Goal: Find specific page/section: Find specific page/section

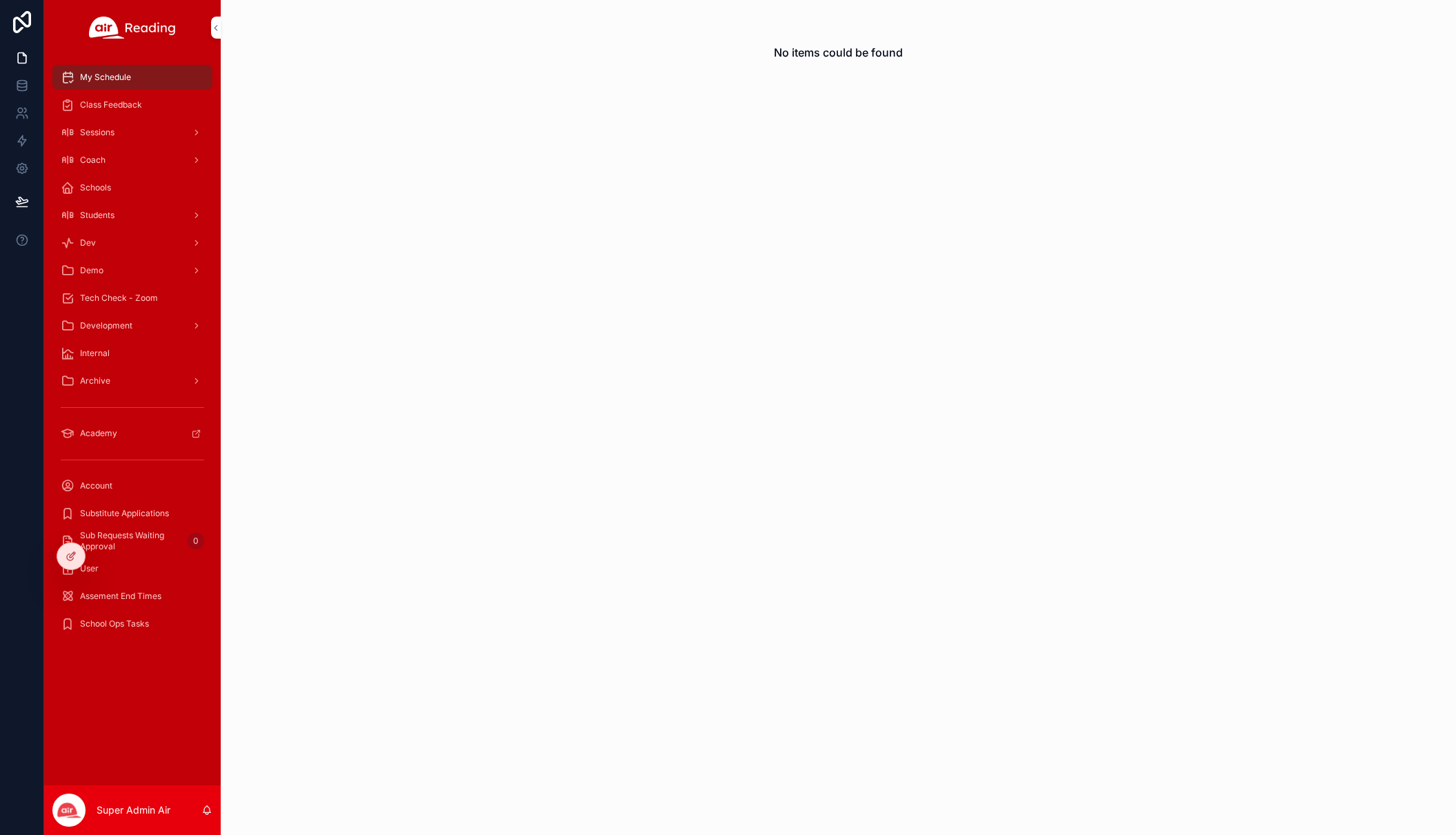
click at [0, 0] on icon at bounding box center [0, 0] width 0 height 0
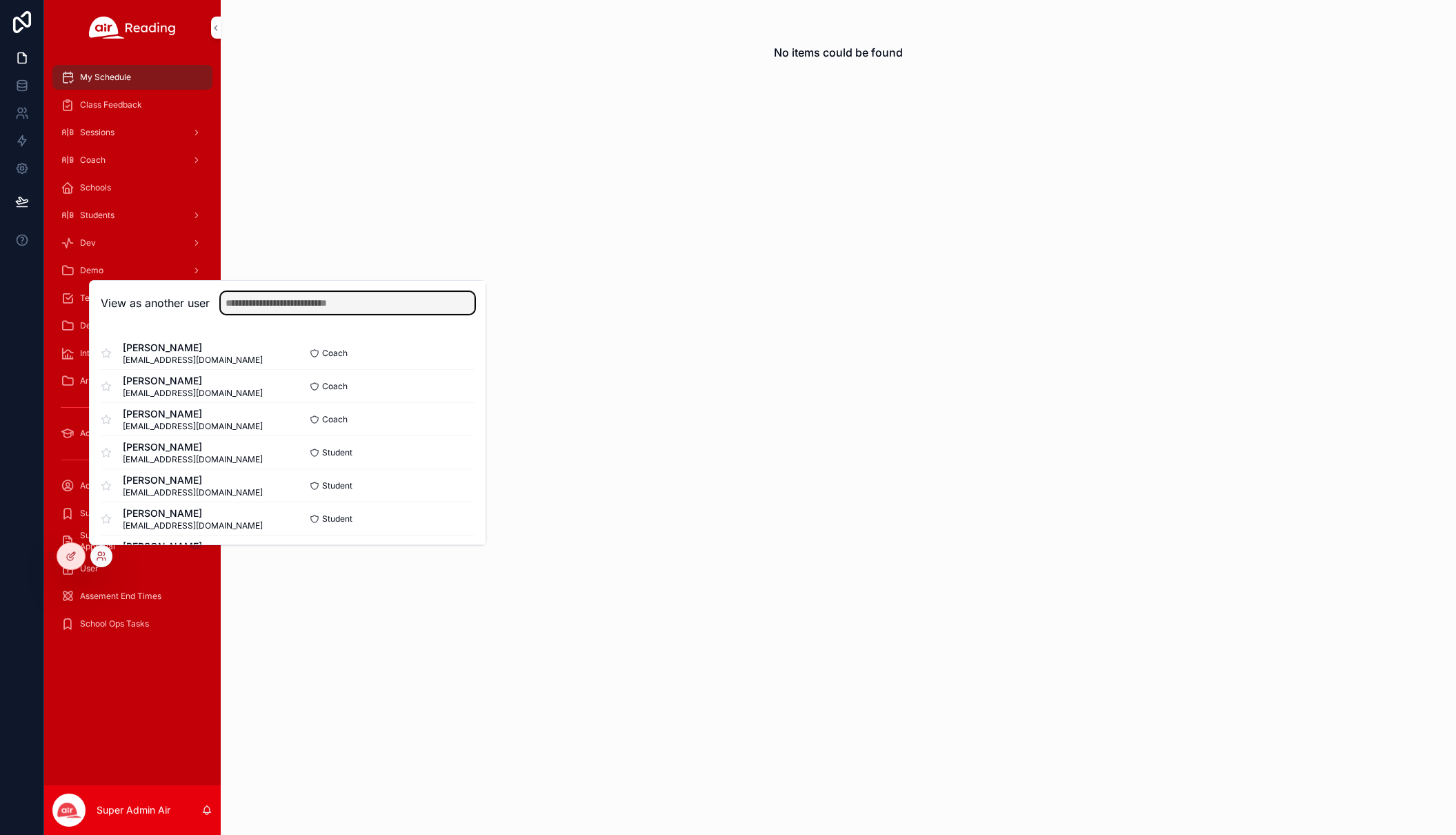
click at [226, 309] on input "text" at bounding box center [348, 303] width 254 height 22
type input "****"
click at [0, 0] on button "Select" at bounding box center [0, 0] width 0 height 0
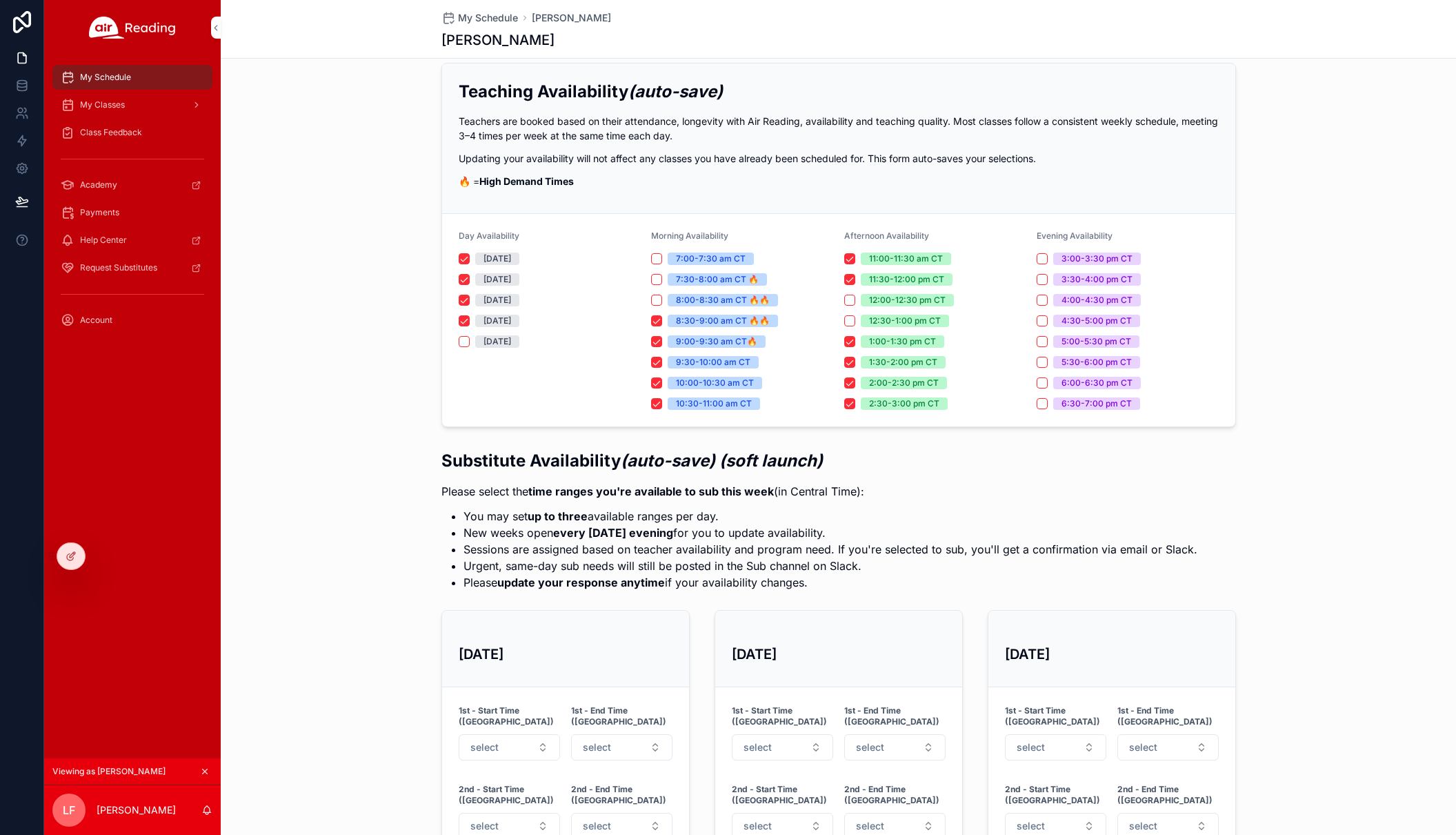
scroll to position [17, 0]
click at [150, 77] on div "My Schedule" at bounding box center [132, 78] width 143 height 22
click at [120, 68] on div "My Schedule" at bounding box center [132, 78] width 143 height 22
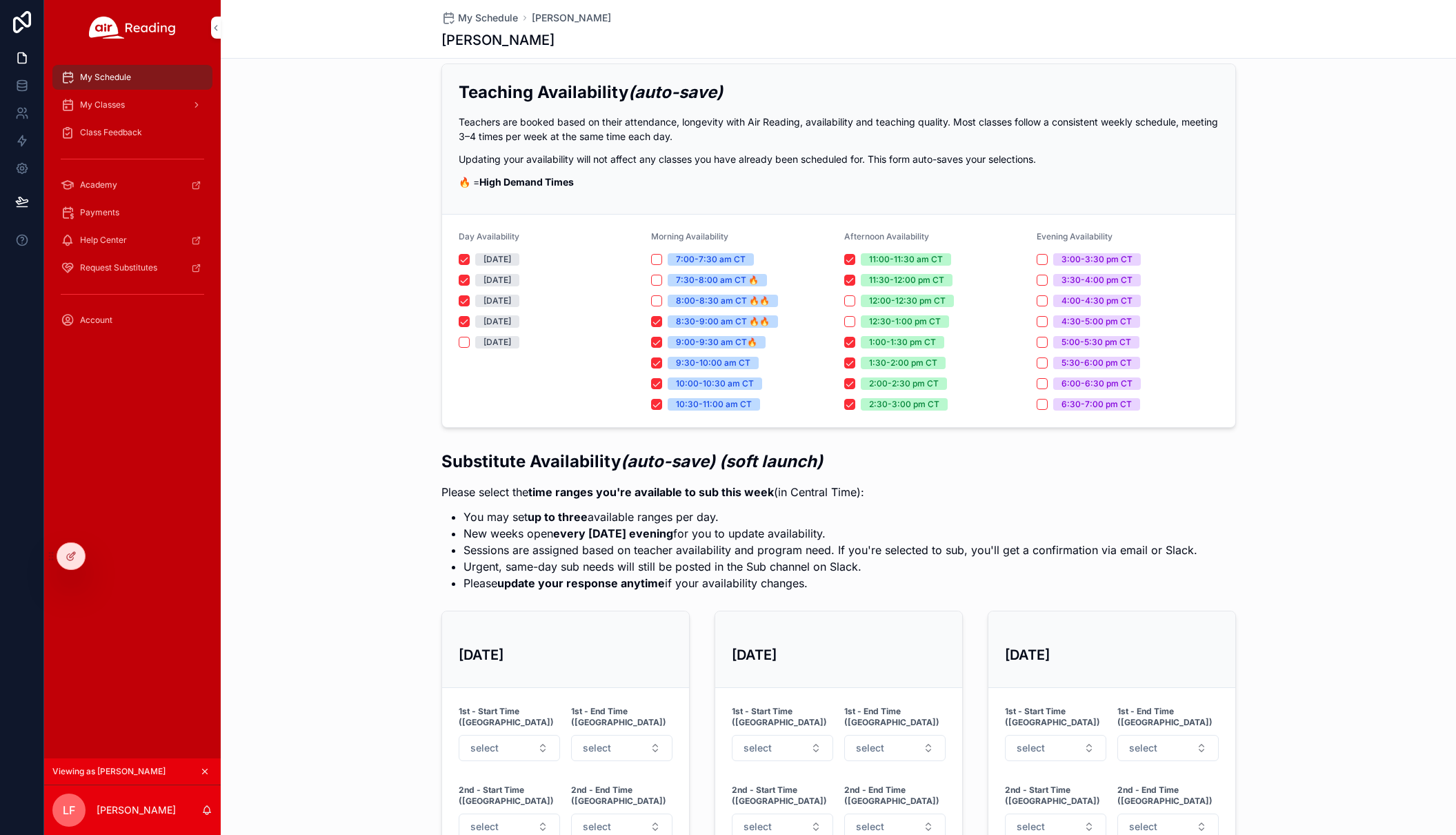
click at [120, 68] on div "My Schedule" at bounding box center [132, 78] width 143 height 22
click at [118, 107] on span "My Classes" at bounding box center [102, 105] width 45 height 11
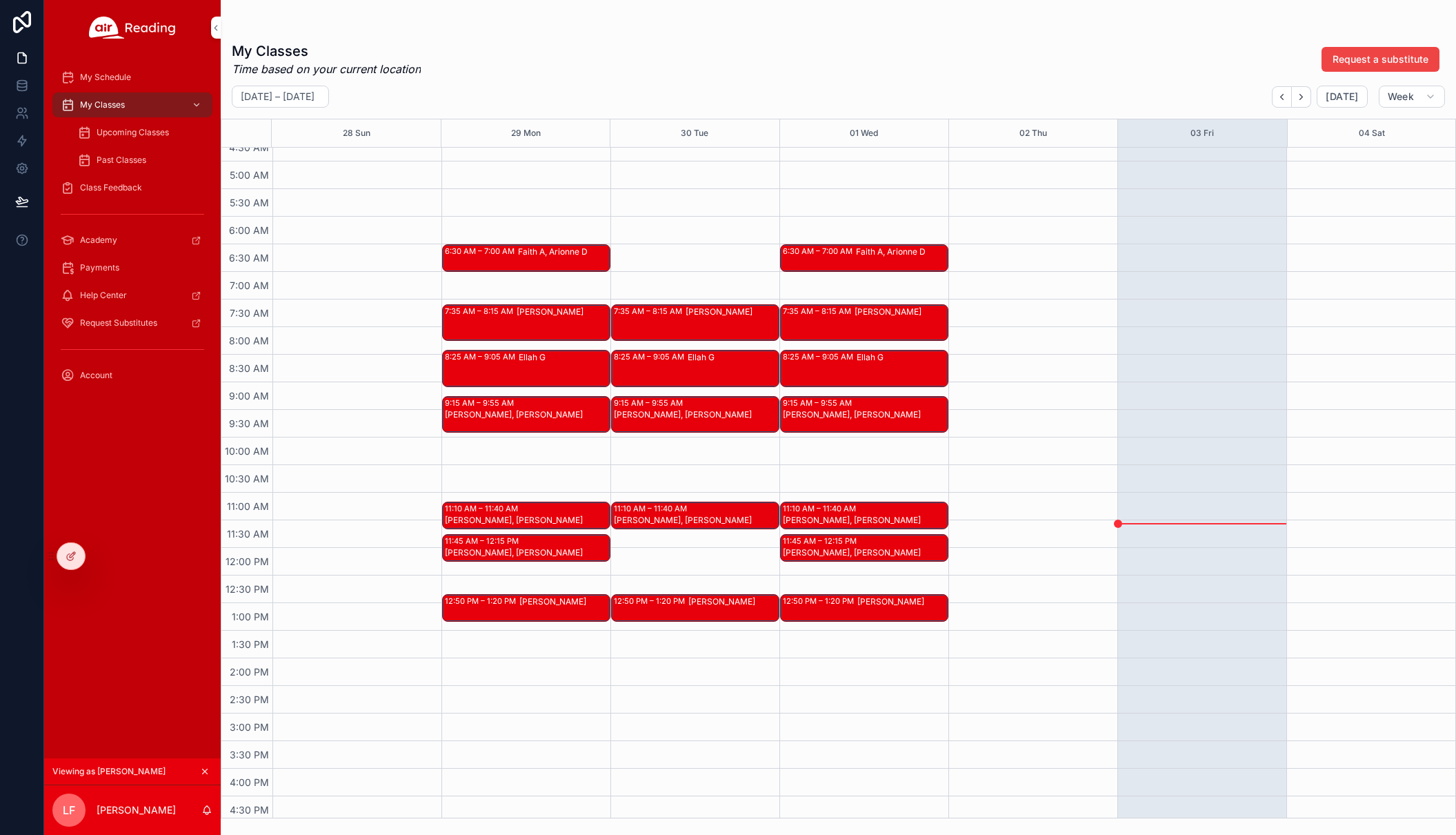
scroll to position [371, 0]
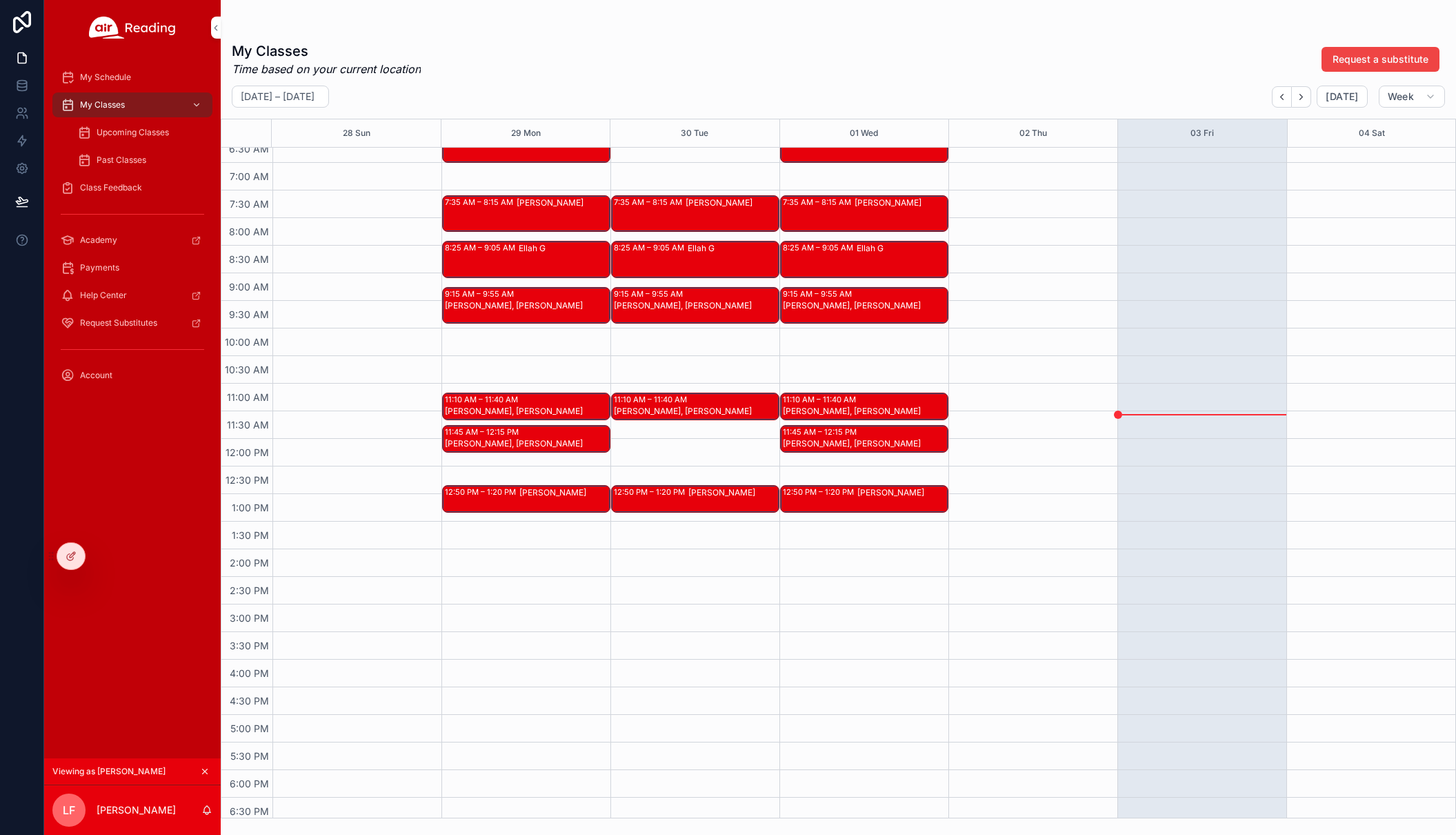
click at [136, 81] on div "My Schedule" at bounding box center [132, 78] width 143 height 22
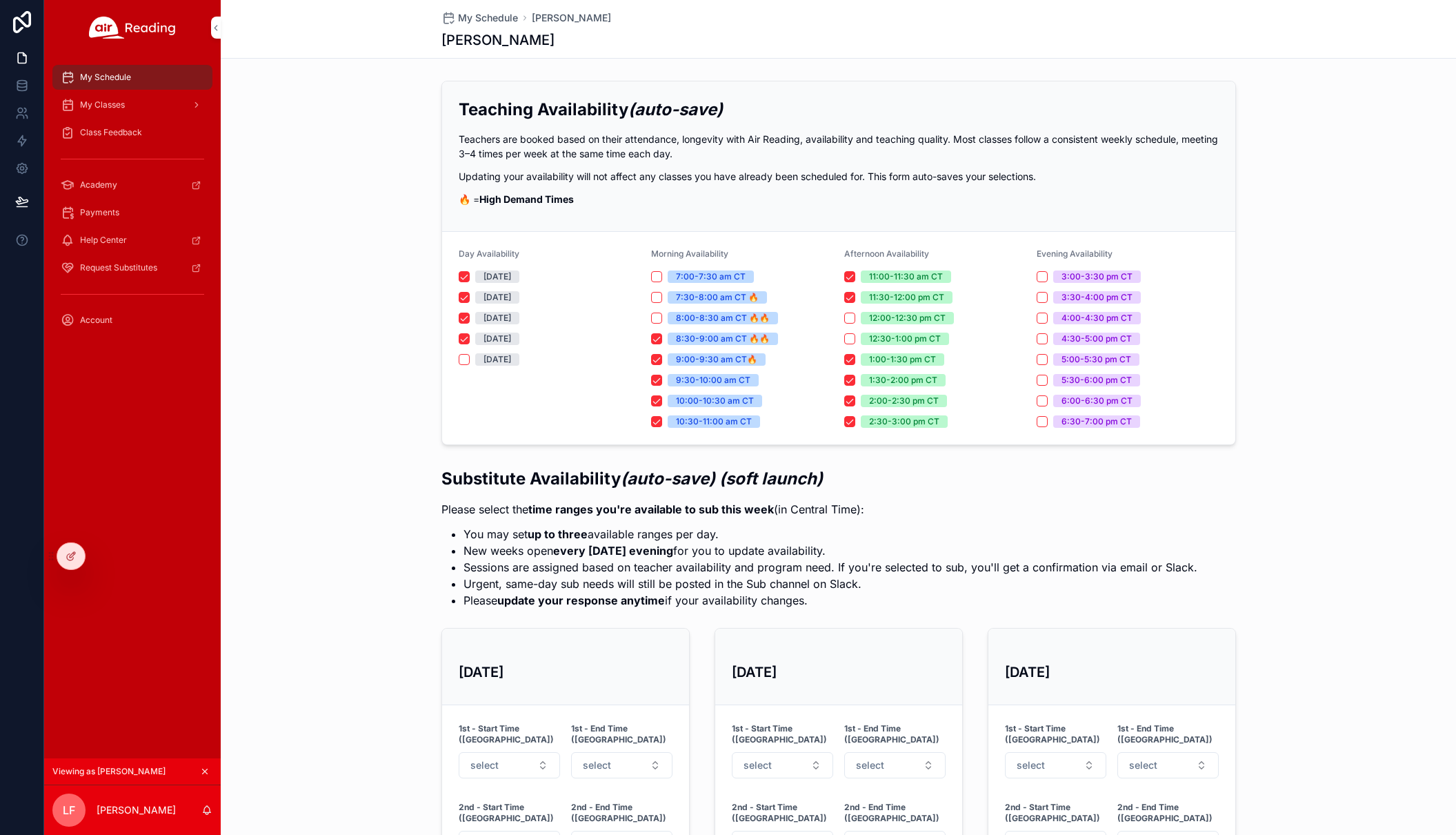
click at [125, 113] on div "My Classes" at bounding box center [132, 105] width 143 height 22
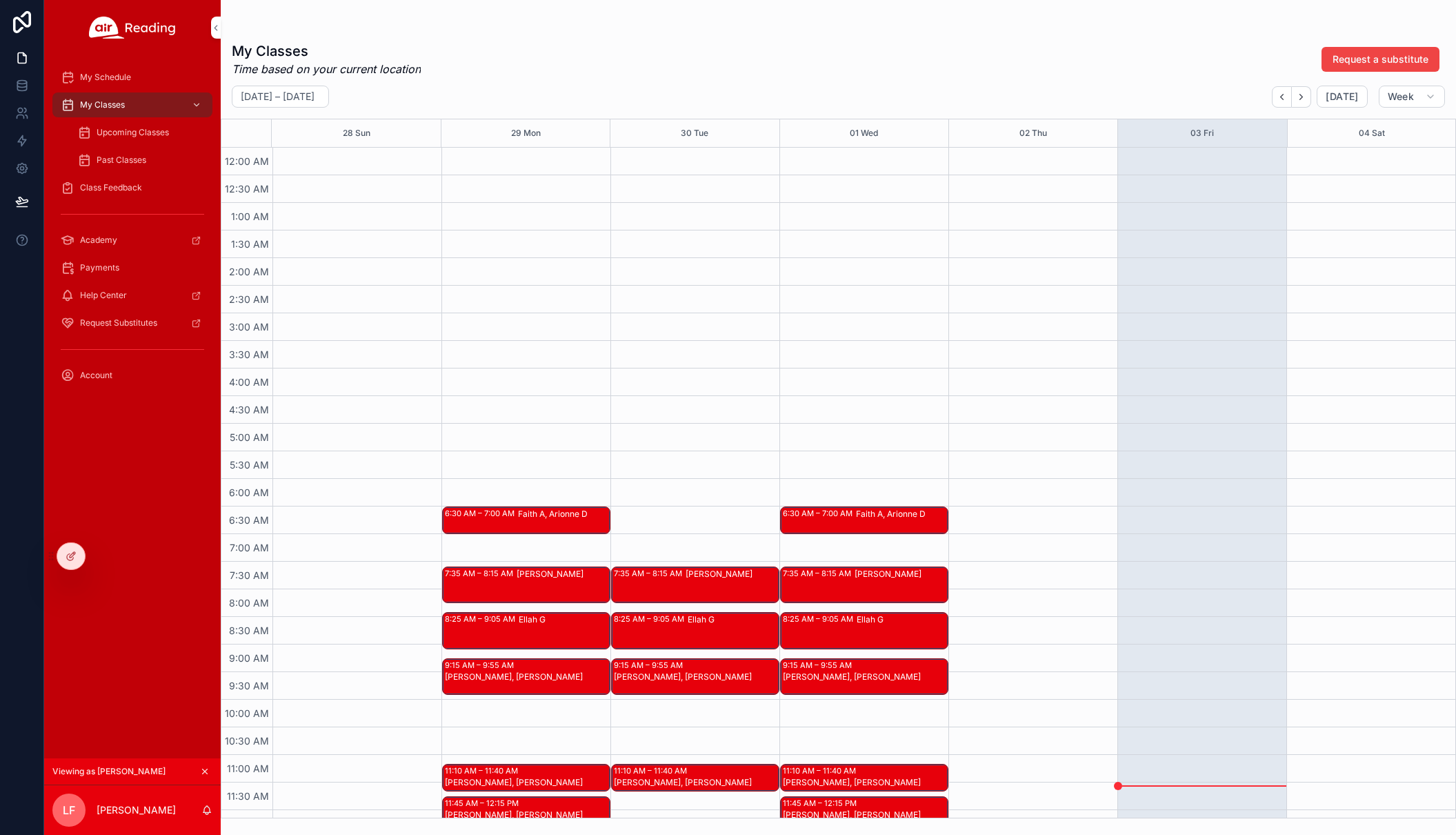
click at [118, 81] on span "My Schedule" at bounding box center [106, 77] width 51 height 11
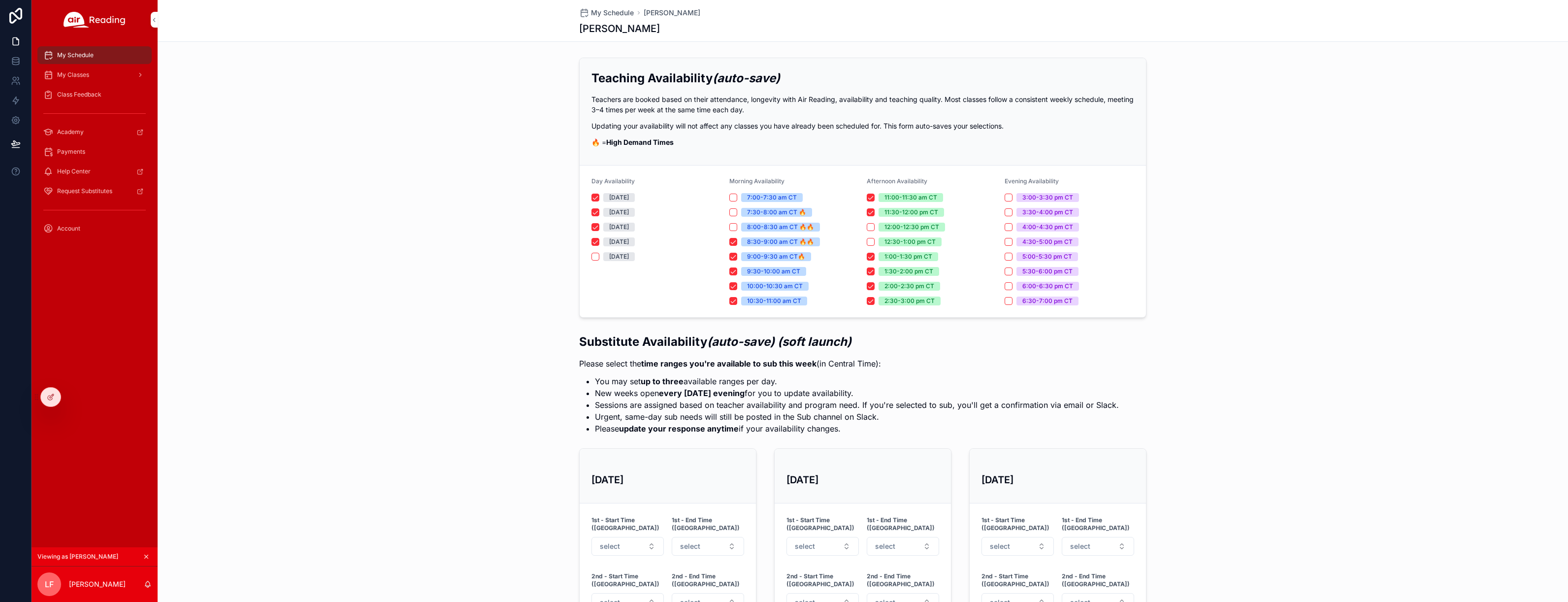
click at [373, 262] on div "Teaching Availability (auto-save) Teachers are booked based on their attendance…" at bounding box center [863, 187] width 1410 height 268
